Goal: Obtain resource: Obtain resource

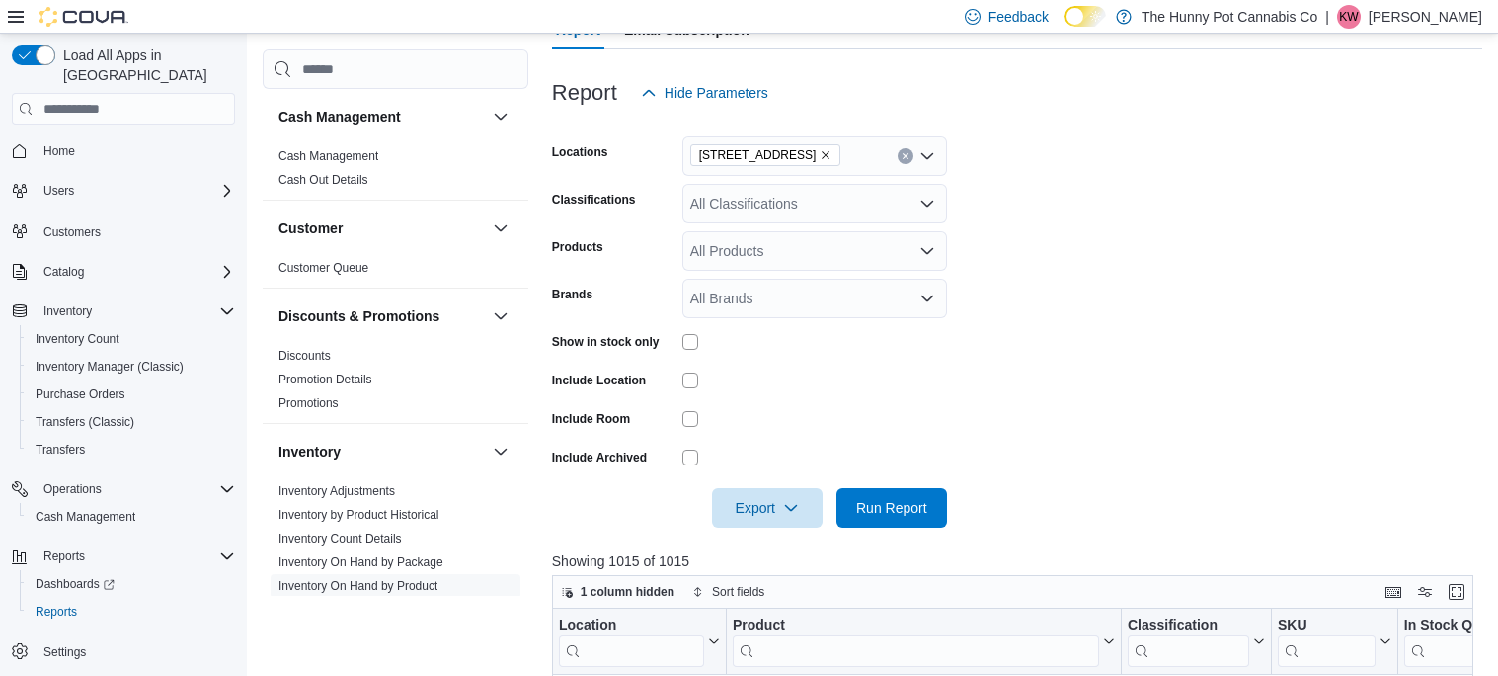
scroll to position [225, 0]
click at [868, 501] on span "Run Report" at bounding box center [891, 506] width 71 height 20
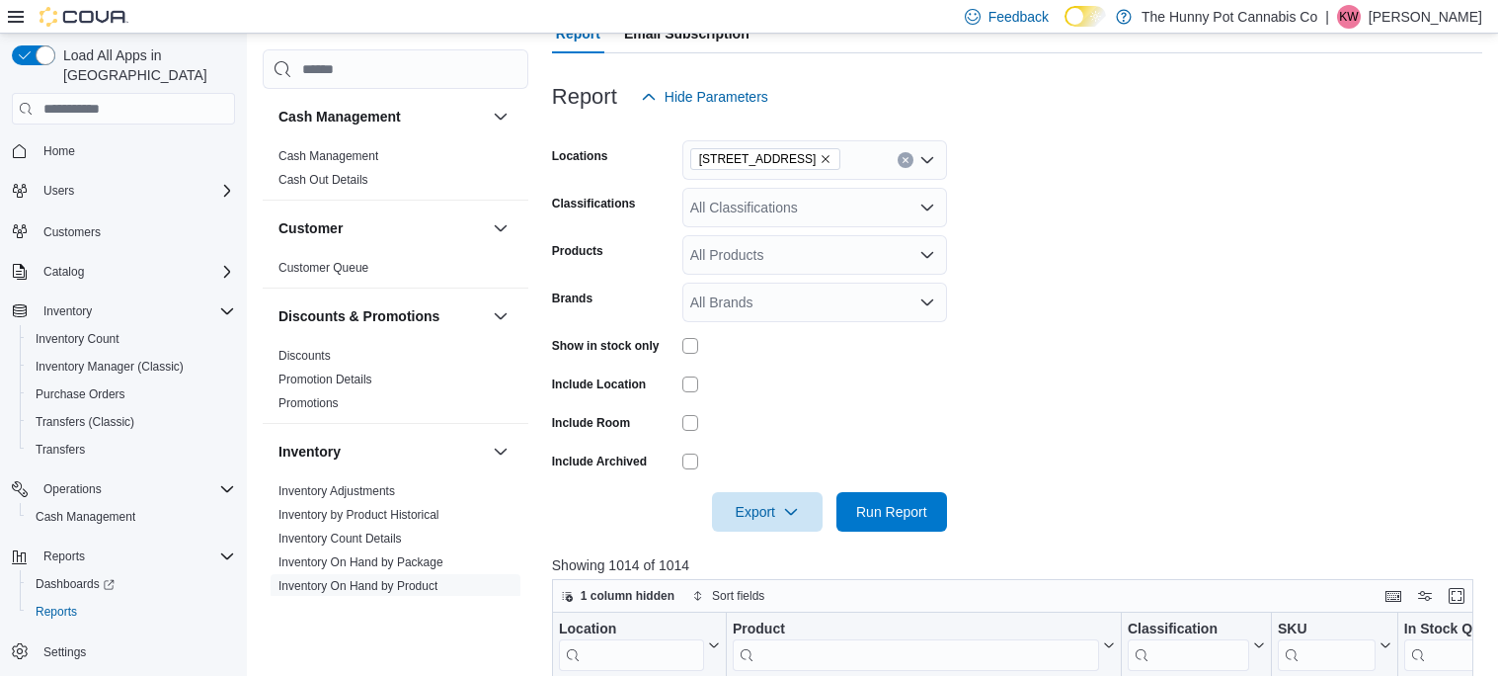
scroll to position [217, 0]
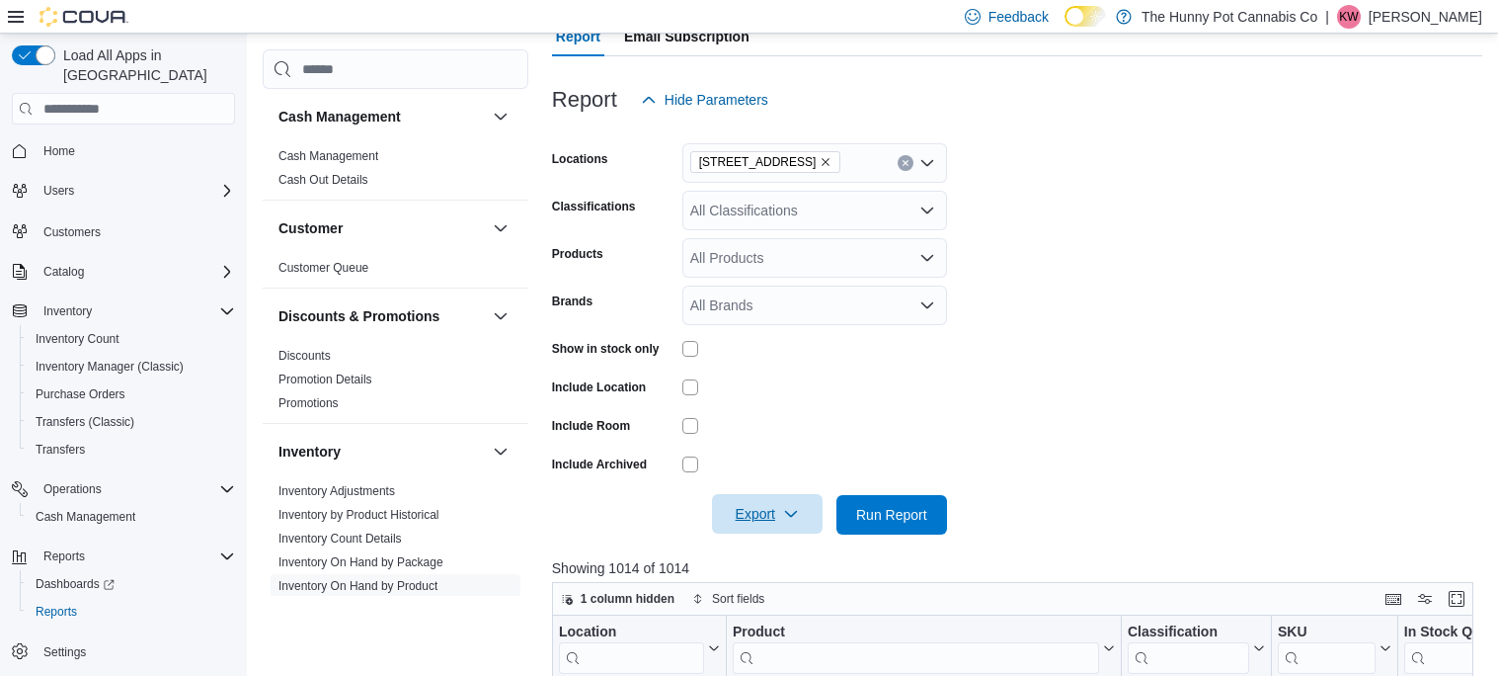
click at [751, 513] on span "Export" at bounding box center [767, 514] width 87 height 40
click at [755, 548] on span "Export to Excel" at bounding box center [770, 554] width 89 height 16
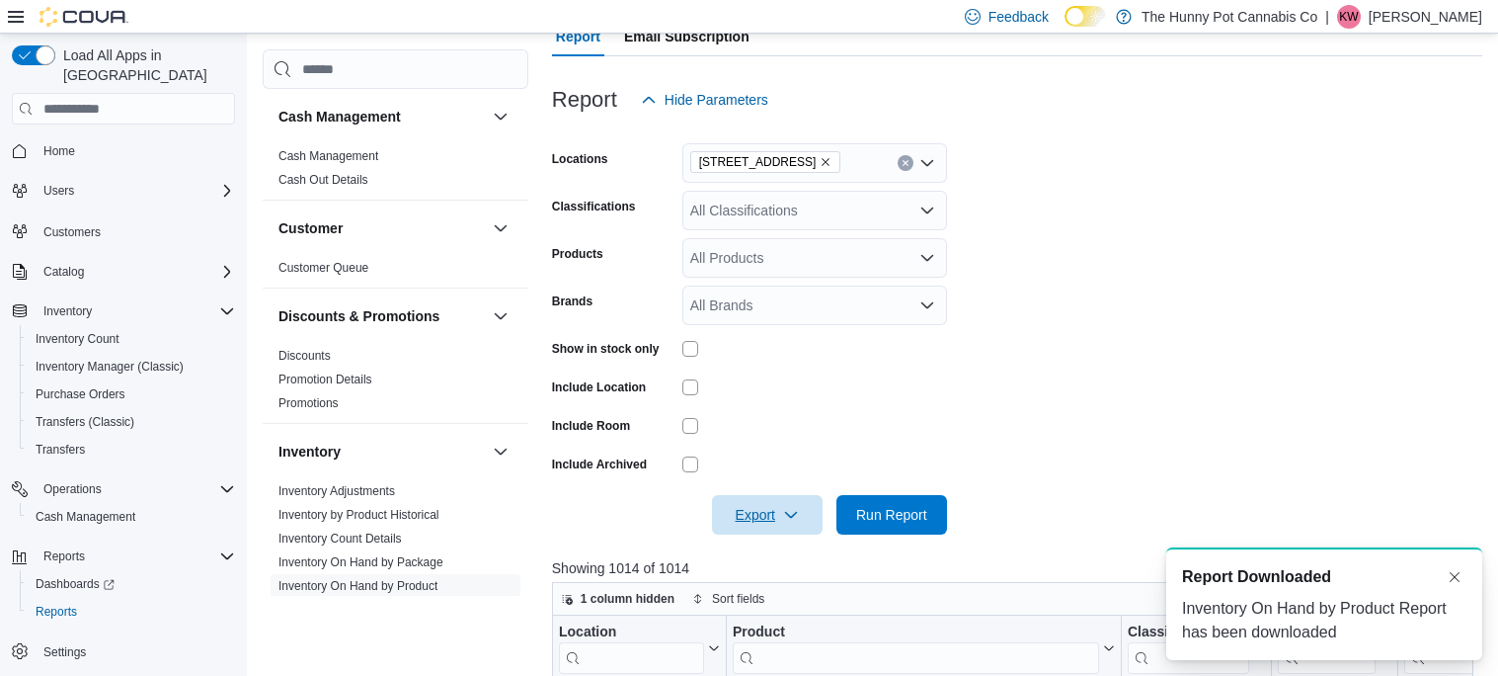
scroll to position [0, 0]
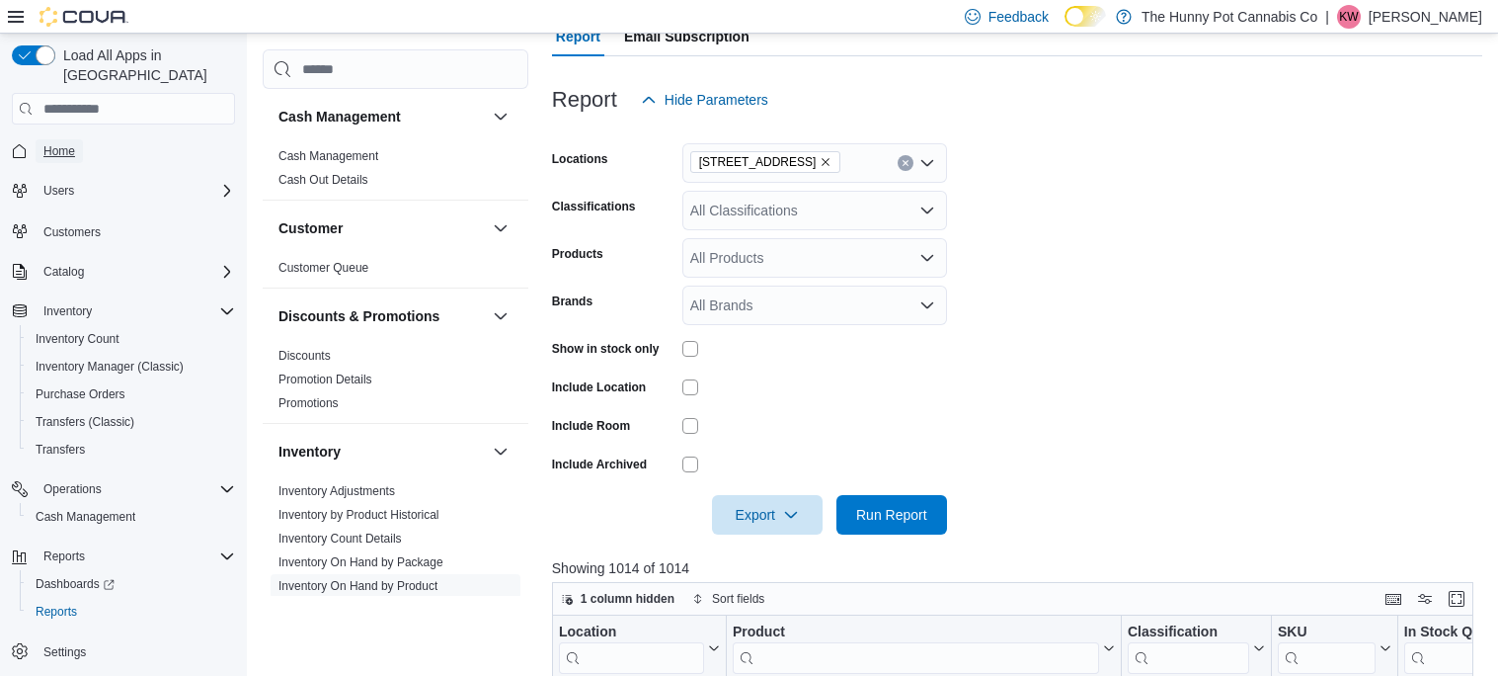
click at [58, 143] on span "Home" at bounding box center [59, 151] width 32 height 16
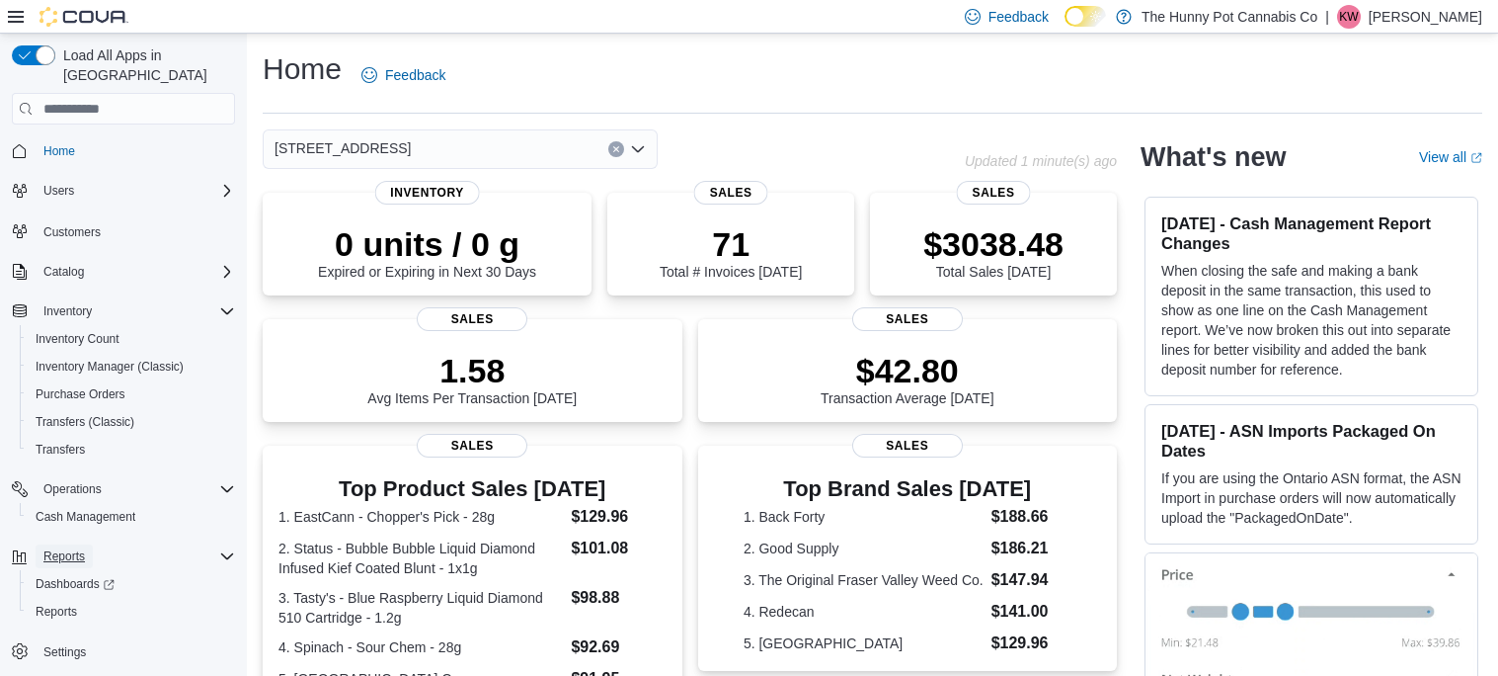
click at [69, 548] on span "Reports" at bounding box center [63, 556] width 41 height 16
click at [71, 604] on span "Reports" at bounding box center [56, 612] width 41 height 16
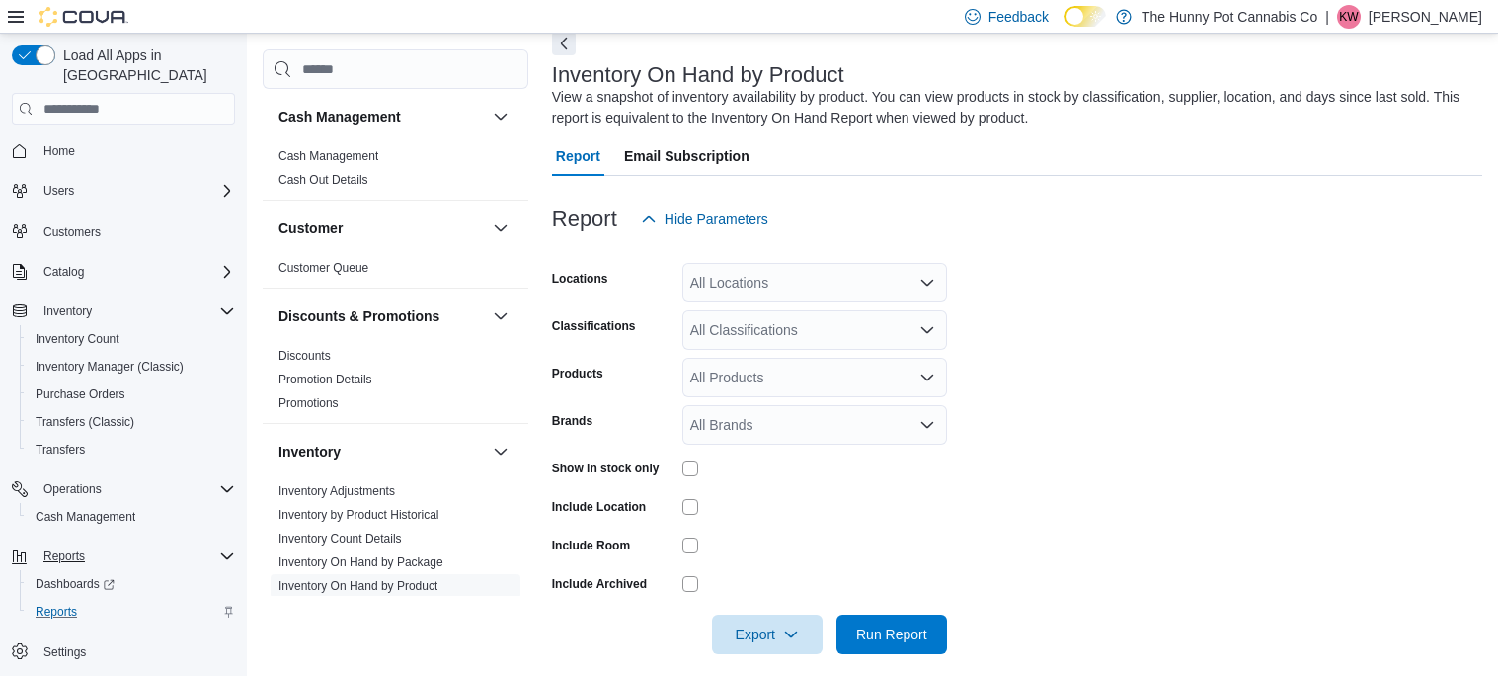
scroll to position [115, 0]
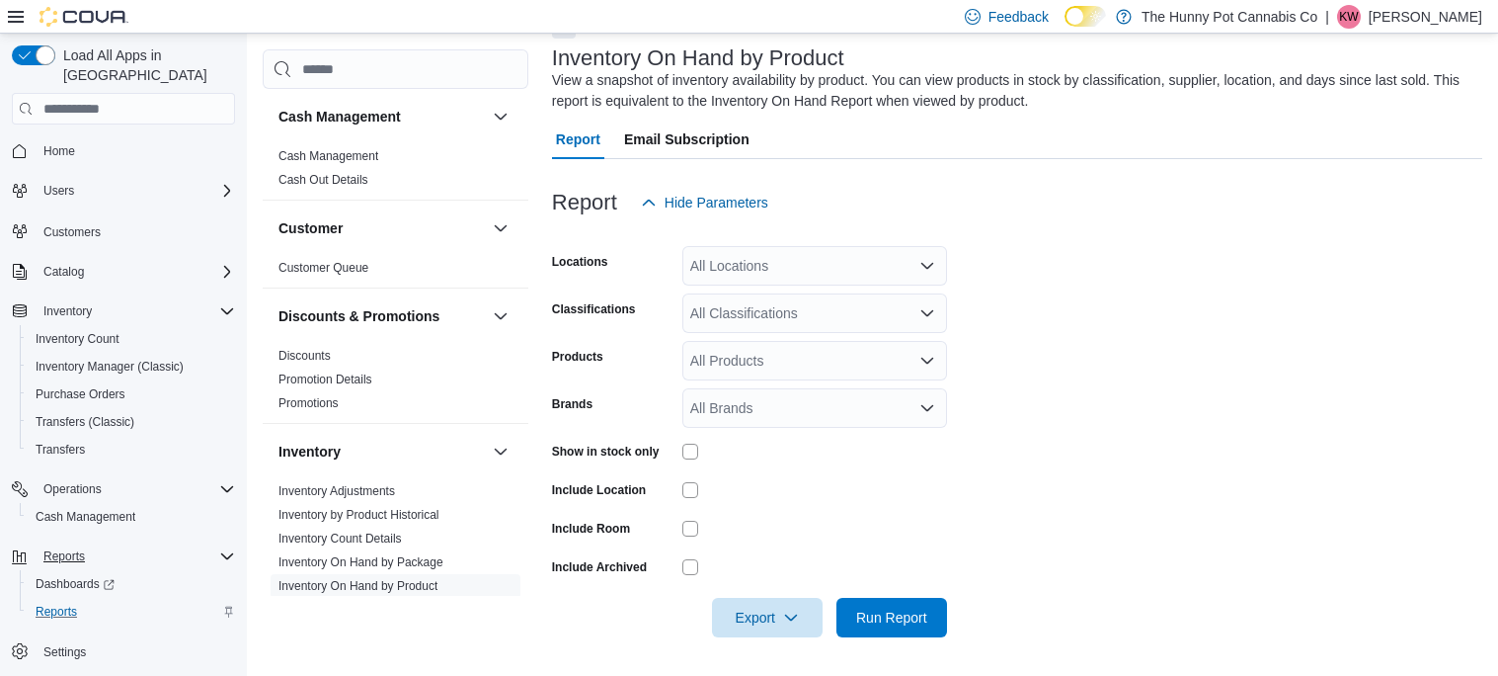
click at [754, 260] on div "All Locations" at bounding box center [815, 266] width 265 height 40
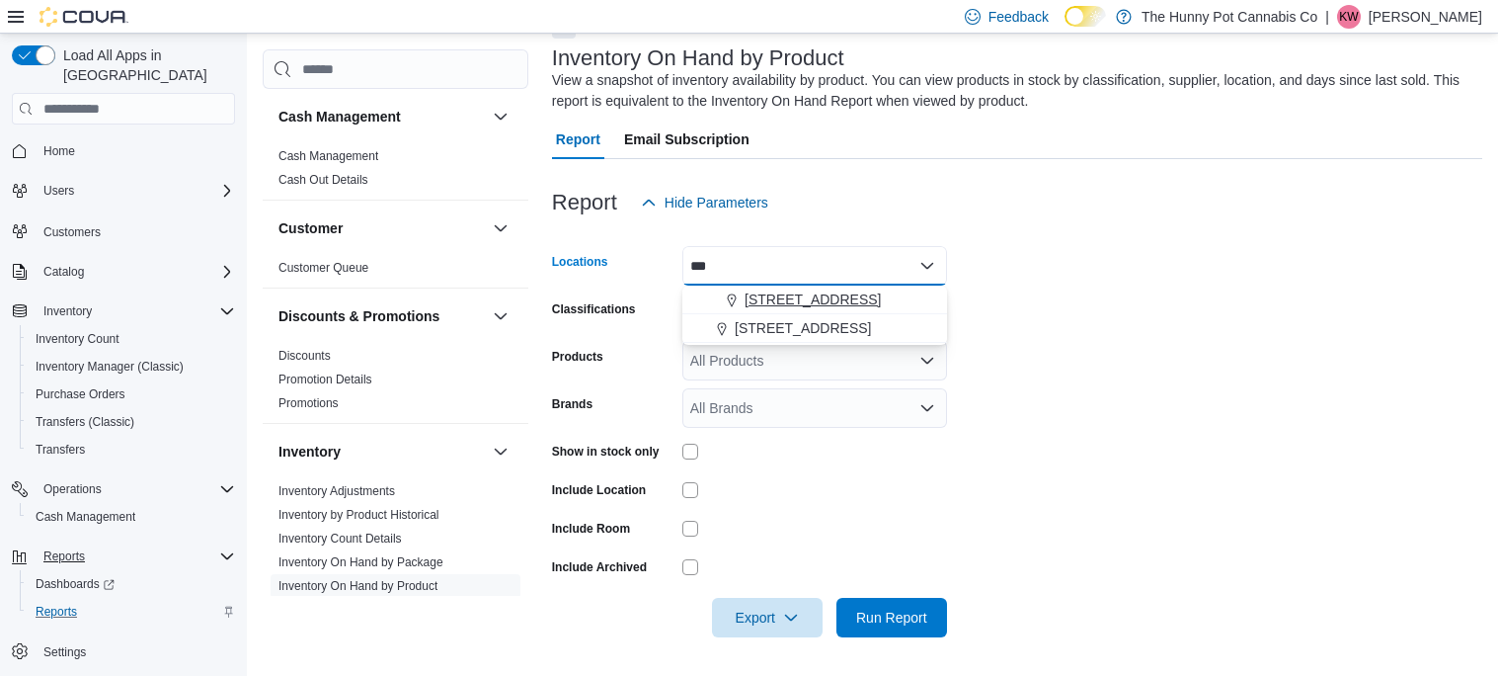
type input "***"
click at [834, 304] on span "[STREET_ADDRESS]" at bounding box center [813, 299] width 136 height 20
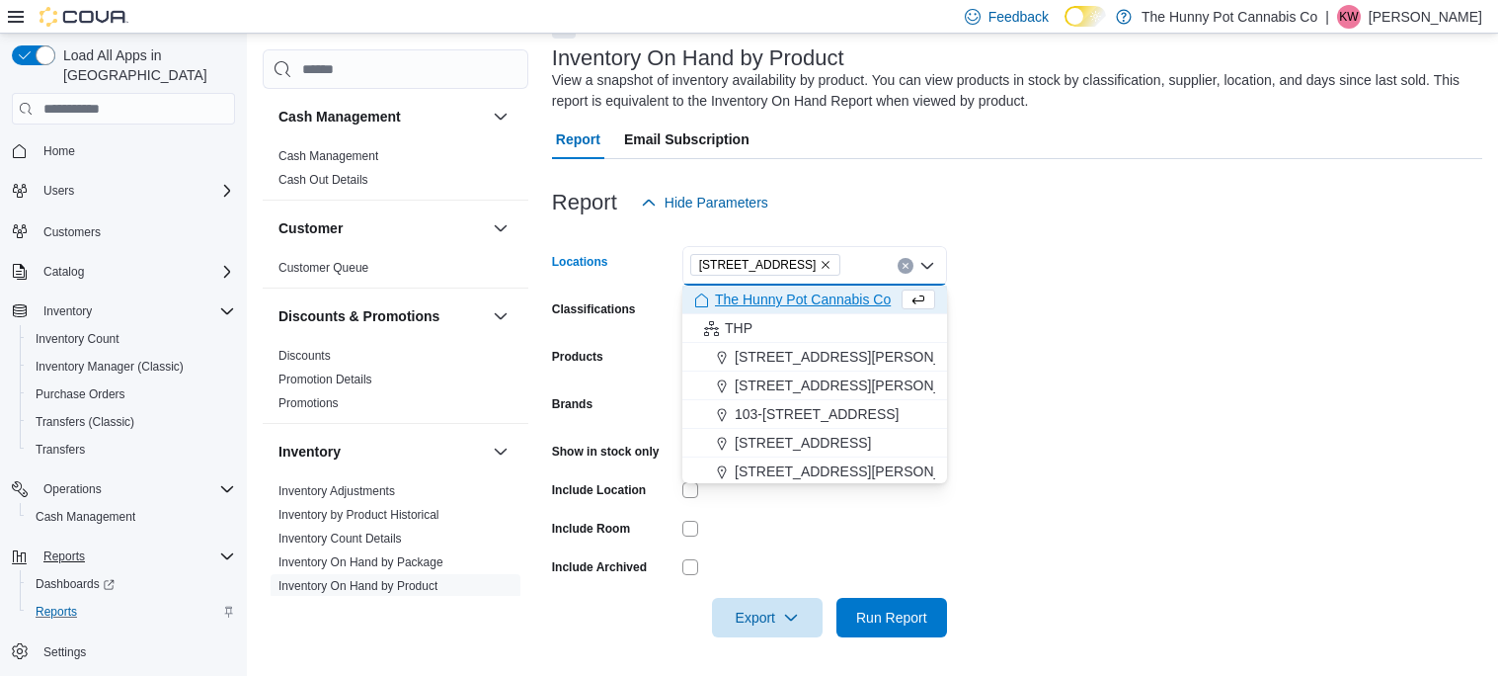
click at [1070, 363] on form "Locations [STREET_ADDRESS] Selected. [STREET_ADDRESS]. Press Backspace to delet…" at bounding box center [1017, 429] width 930 height 415
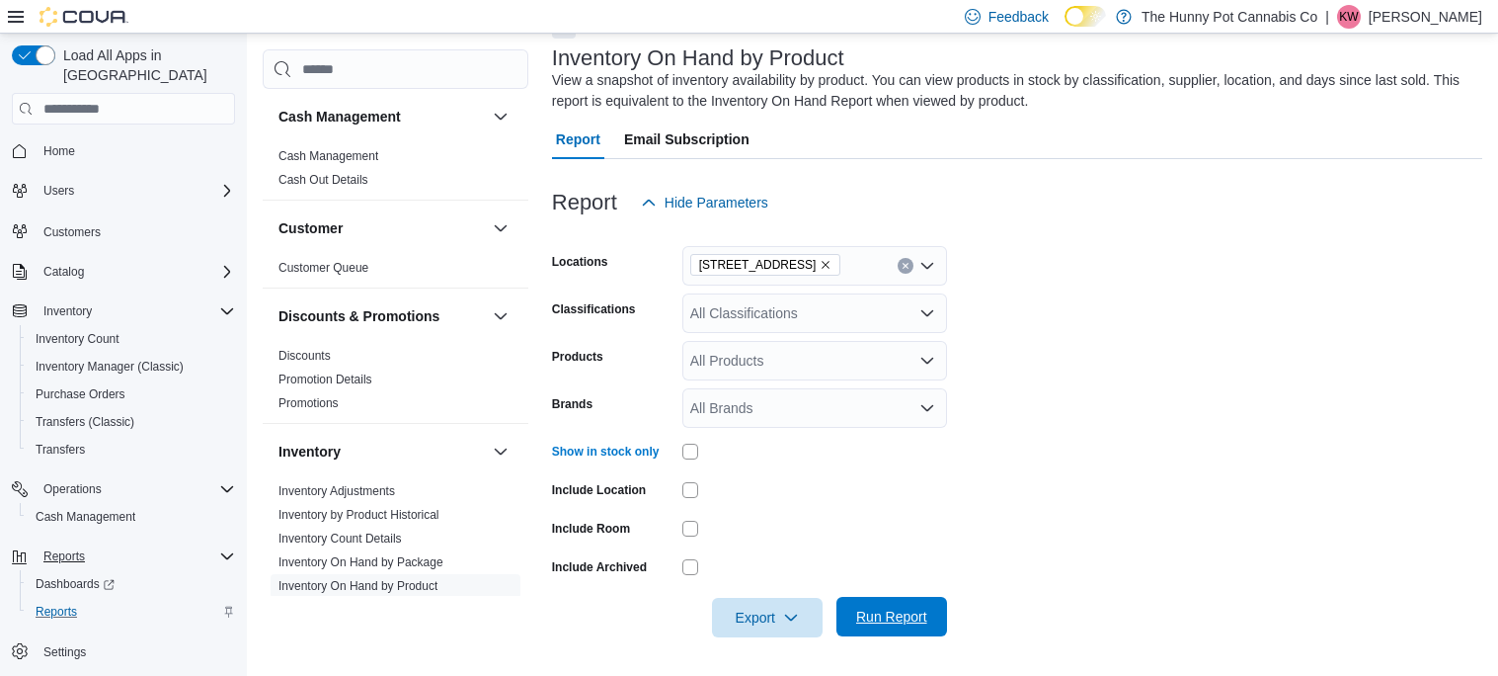
click at [905, 623] on span "Run Report" at bounding box center [891, 616] width 71 height 20
click at [760, 619] on span "Export" at bounding box center [767, 617] width 87 height 40
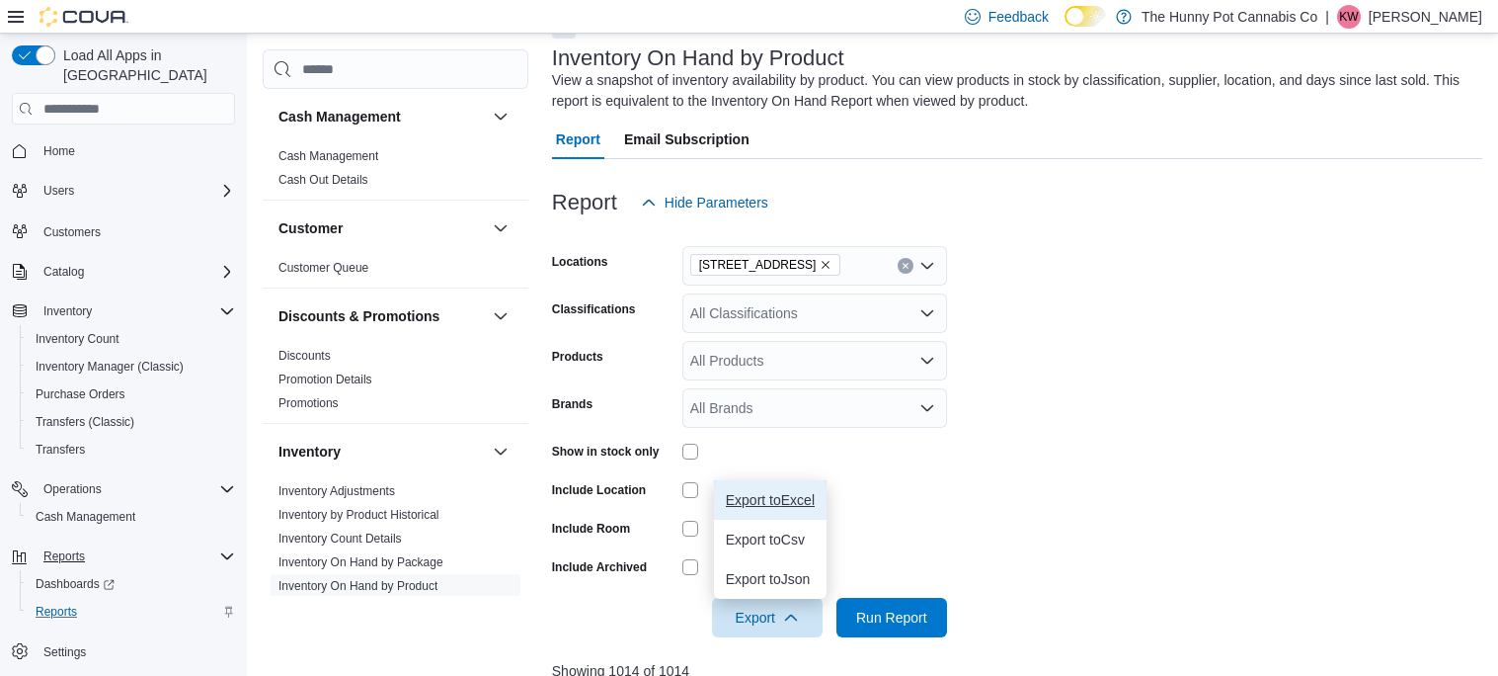
click at [767, 505] on span "Export to Excel" at bounding box center [770, 500] width 89 height 16
